Goal: Information Seeking & Learning: Find specific fact

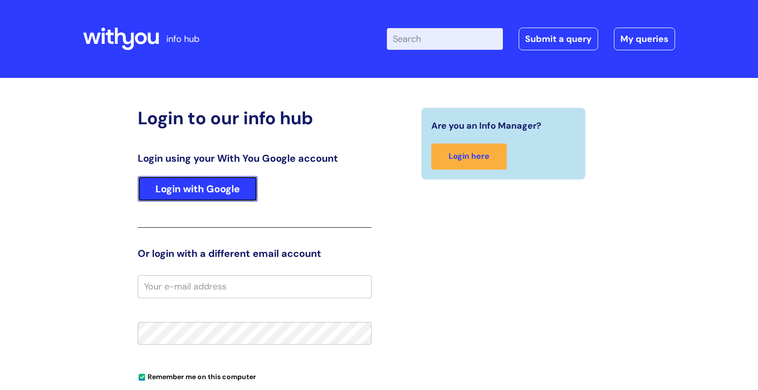
click at [193, 185] on link "Login with Google" at bounding box center [198, 189] width 120 height 26
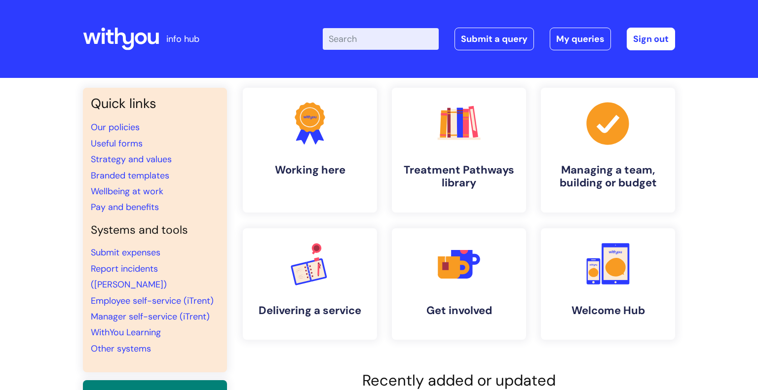
click at [389, 40] on input "Enter your search term here..." at bounding box center [381, 39] width 116 height 22
type input "DBS"
click button "Search" at bounding box center [0, 0] width 0 height 0
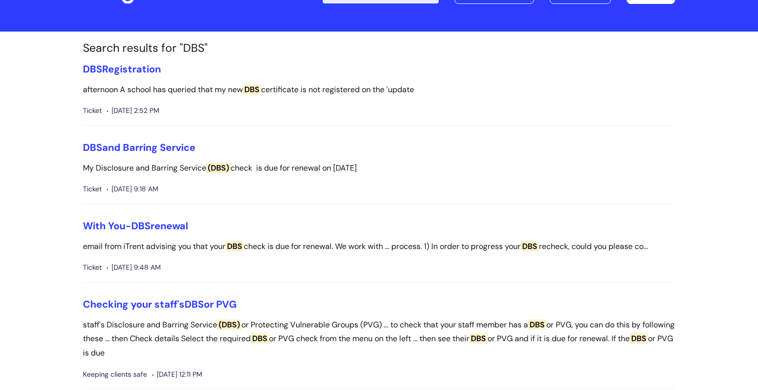
scroll to position [50, 0]
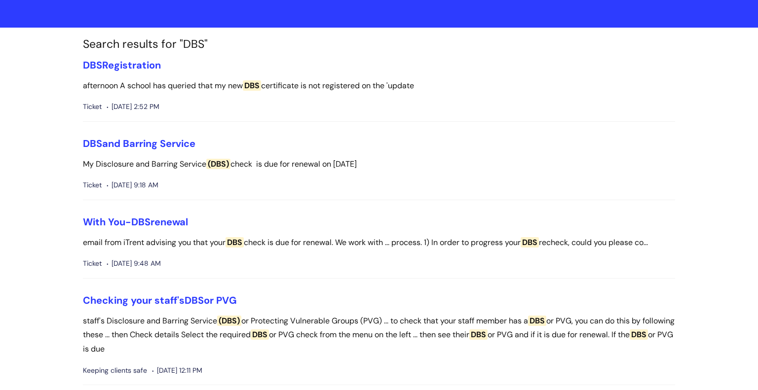
click at [302, 166] on p "My Disclosure and Barring Service (DBS) check is due for renewal on 12/02/2022" at bounding box center [379, 164] width 592 height 14
click at [173, 142] on link "DBS and Barring Service" at bounding box center [139, 143] width 112 height 13
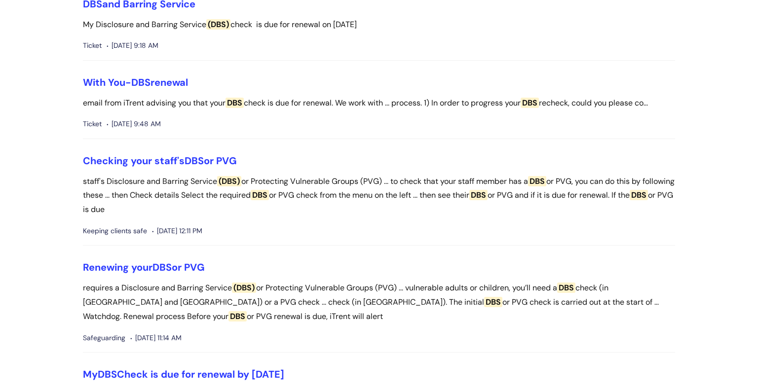
scroll to position [193, 0]
